Goal: Task Accomplishment & Management: Complete application form

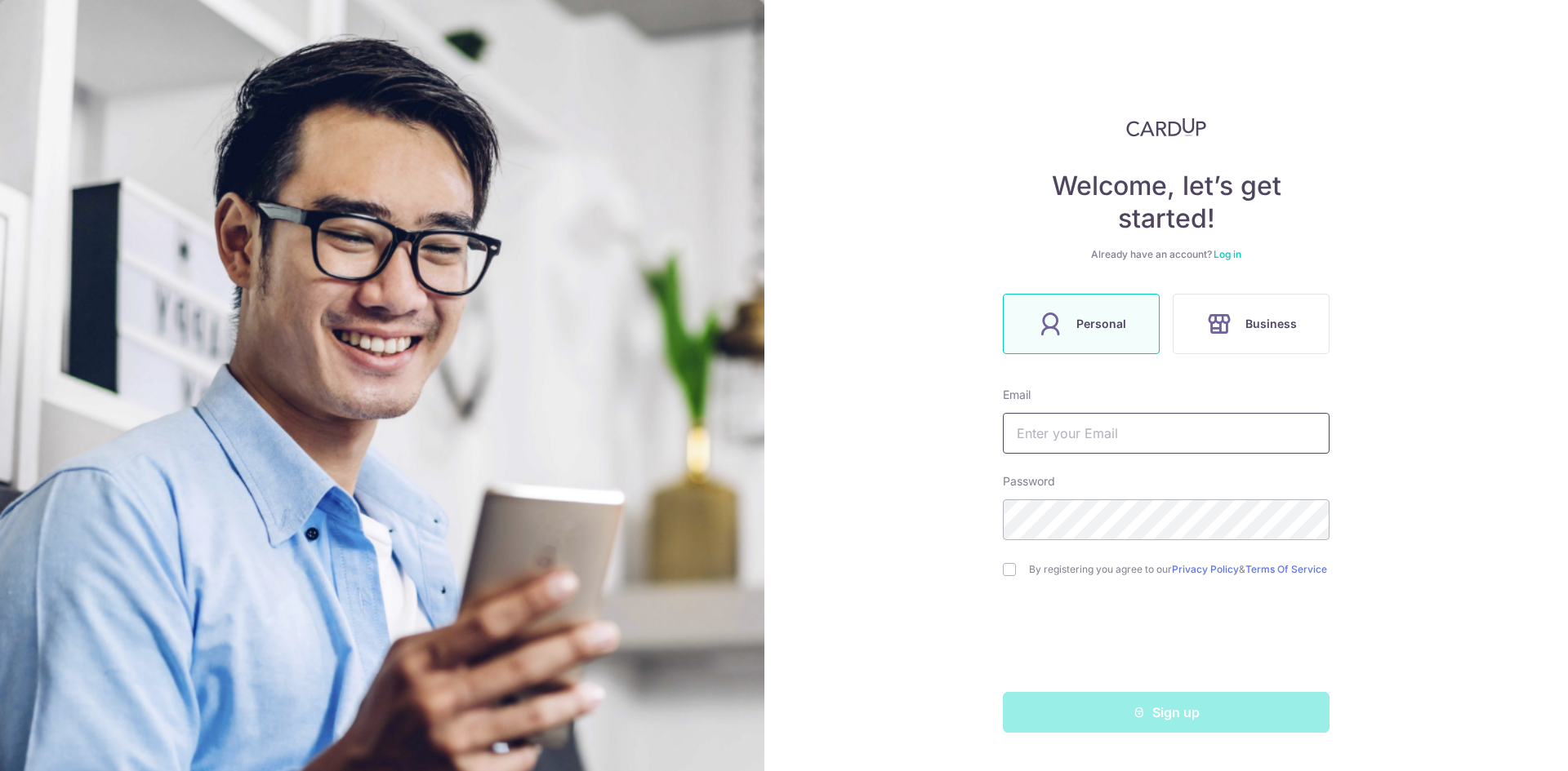
type input "[EMAIL_ADDRESS][DOMAIN_NAME]"
click at [1230, 256] on link "Log in" at bounding box center [1227, 254] width 28 height 12
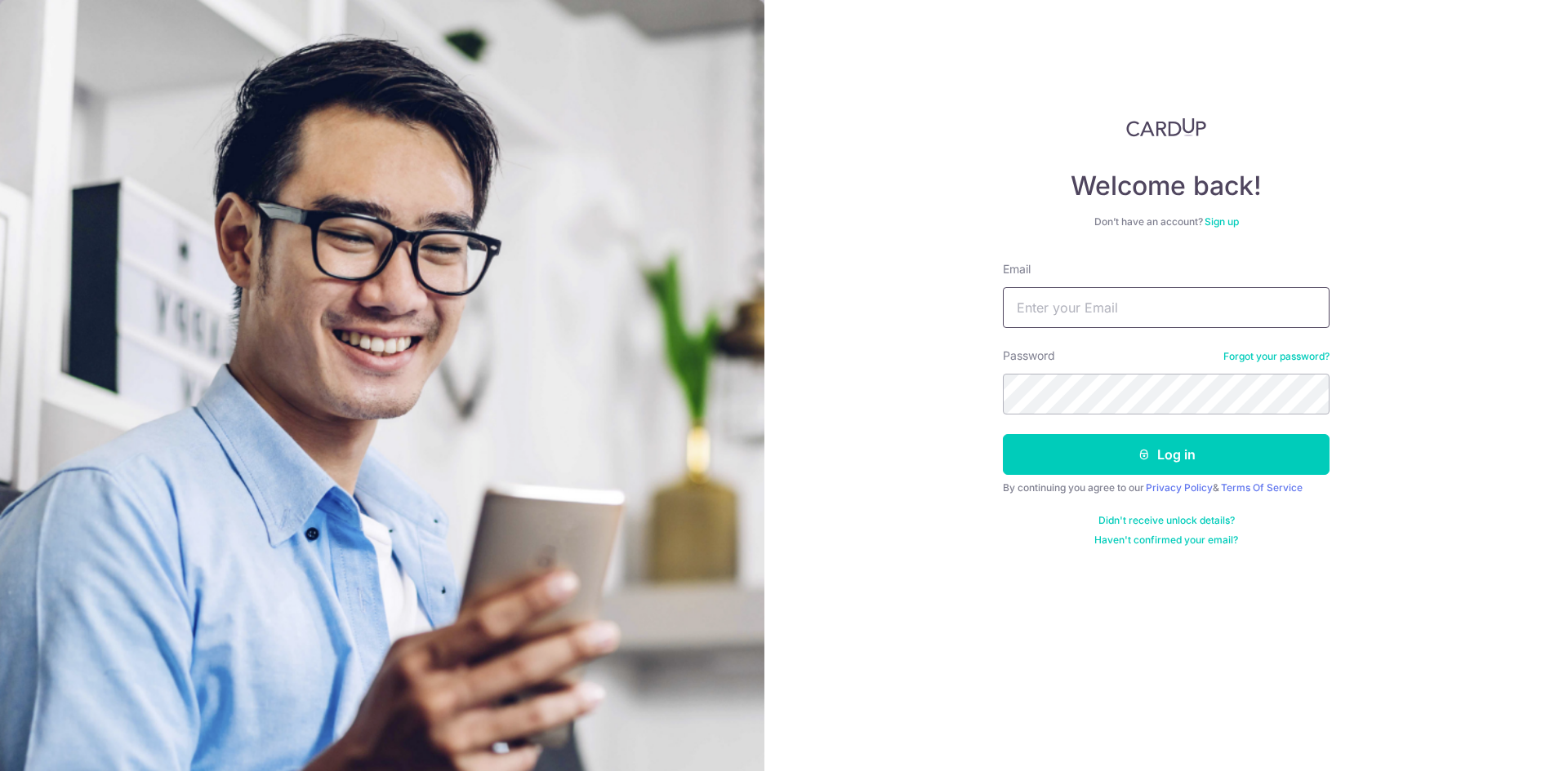
type input "[EMAIL_ADDRESS][DOMAIN_NAME]"
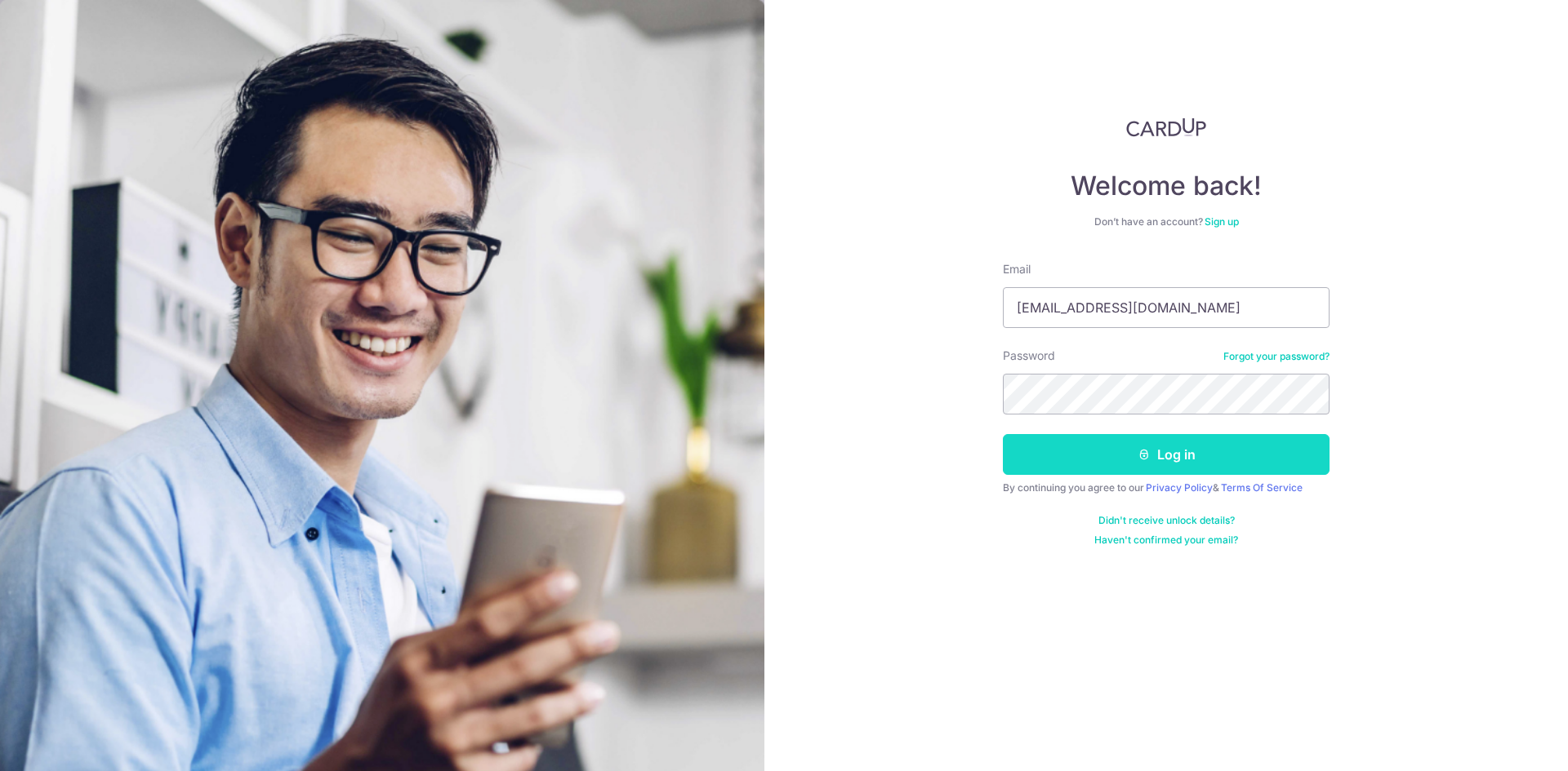
click at [1128, 447] on button "Log in" at bounding box center [1166, 455] width 327 height 41
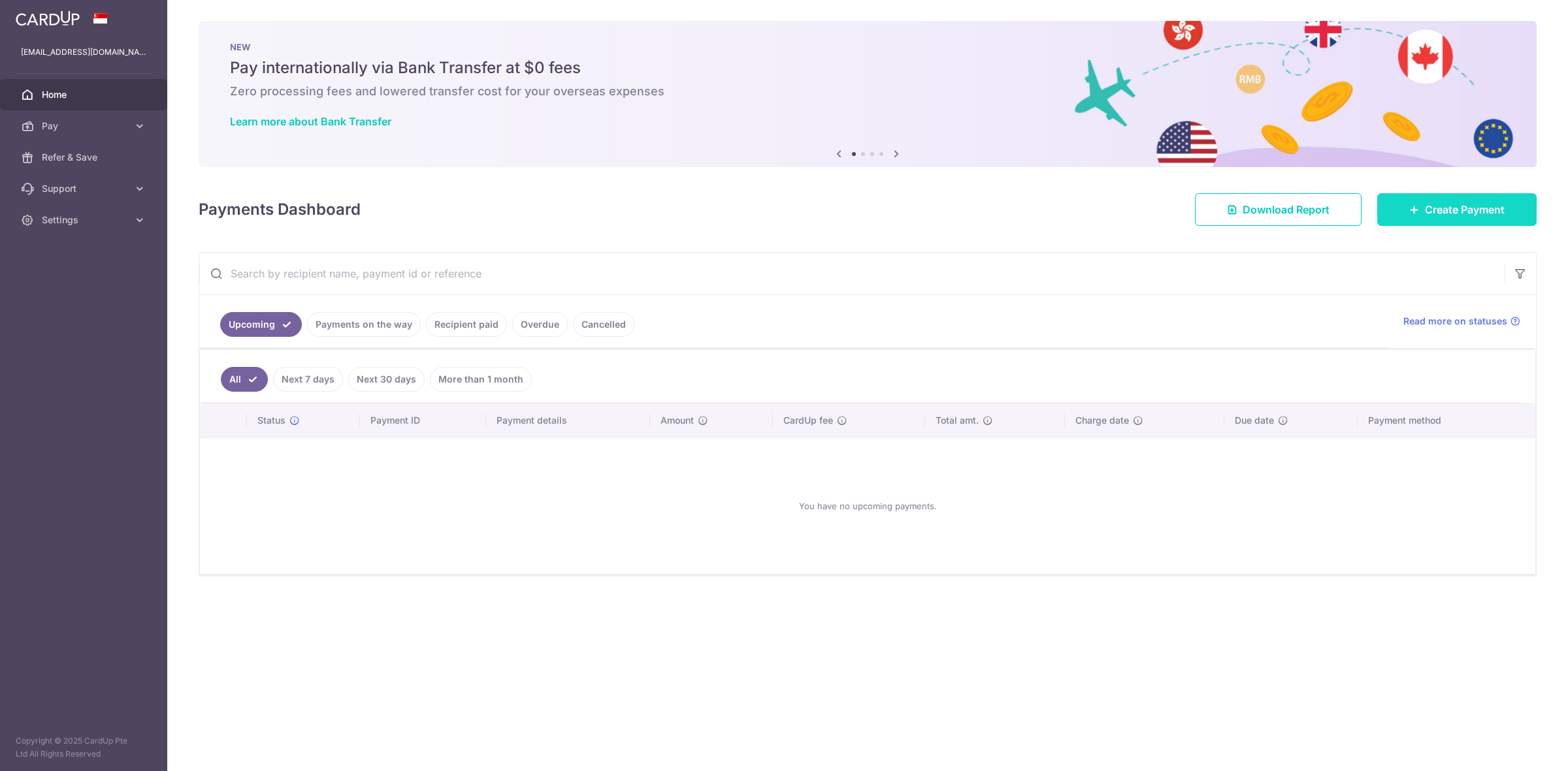
click at [1411, 217] on link "Create Payment" at bounding box center [1457, 210] width 160 height 33
